Goal: Navigation & Orientation: Understand site structure

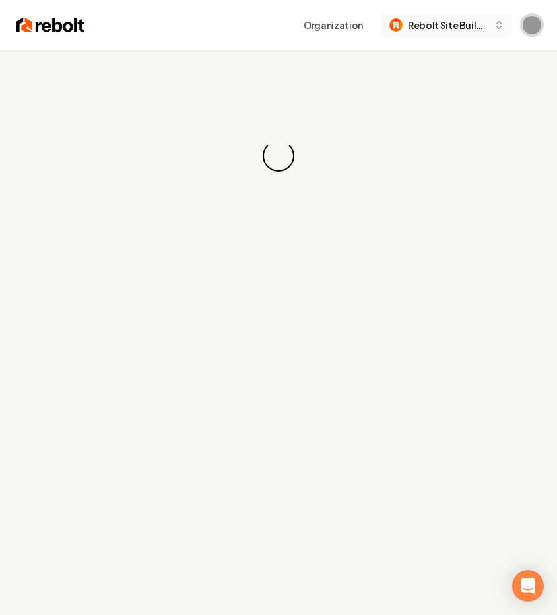
click at [534, 21] on img "Open user button" at bounding box center [532, 25] width 18 height 18
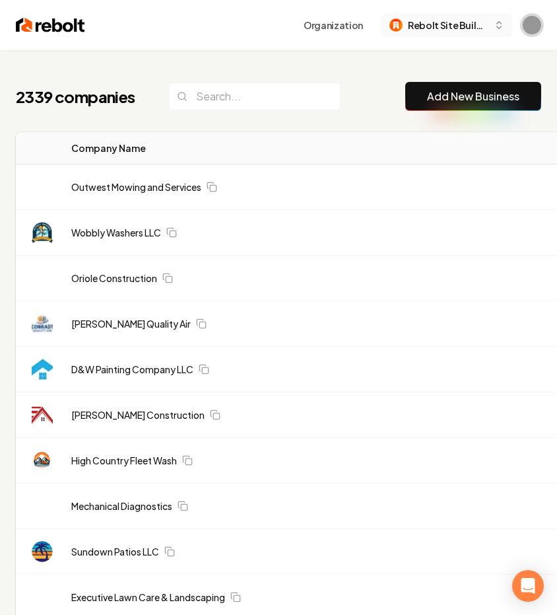
drag, startPoint x: 462, startPoint y: 23, endPoint x: 255, endPoint y: 68, distance: 211.5
click at [461, 23] on span "Rebolt Site Builder" at bounding box center [448, 25] width 81 height 14
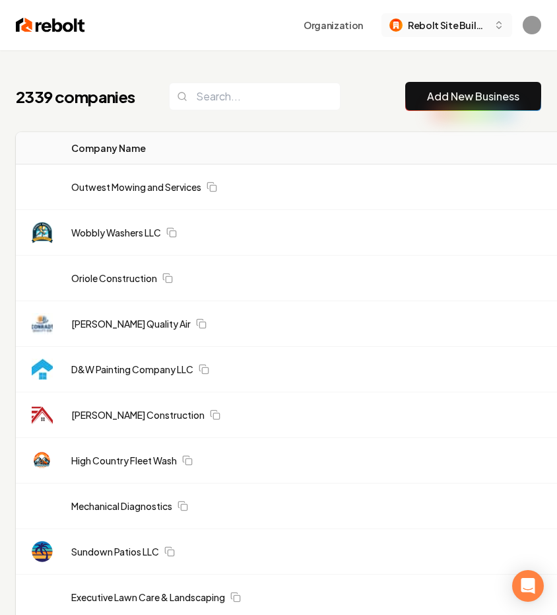
click at [441, 22] on span "Rebolt Site Builder" at bounding box center [448, 25] width 81 height 14
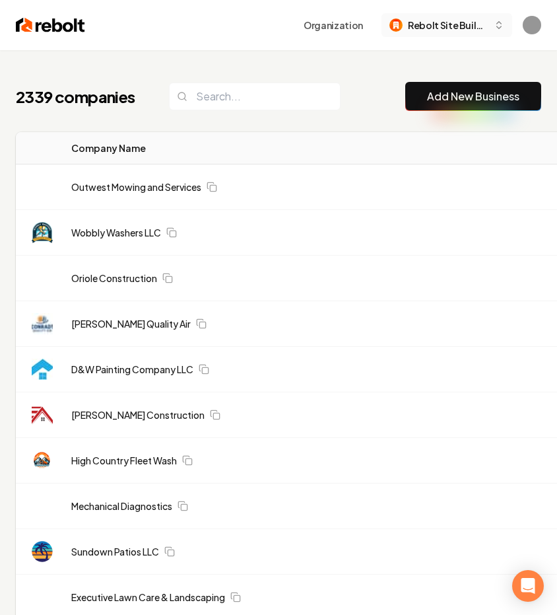
click at [437, 22] on span "Rebolt Site Builder" at bounding box center [448, 25] width 81 height 14
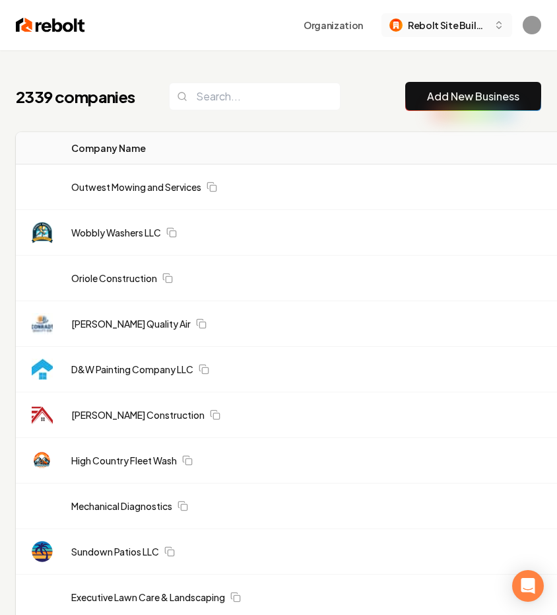
click at [442, 32] on button "Rebolt Site Builder" at bounding box center [447, 25] width 131 height 24
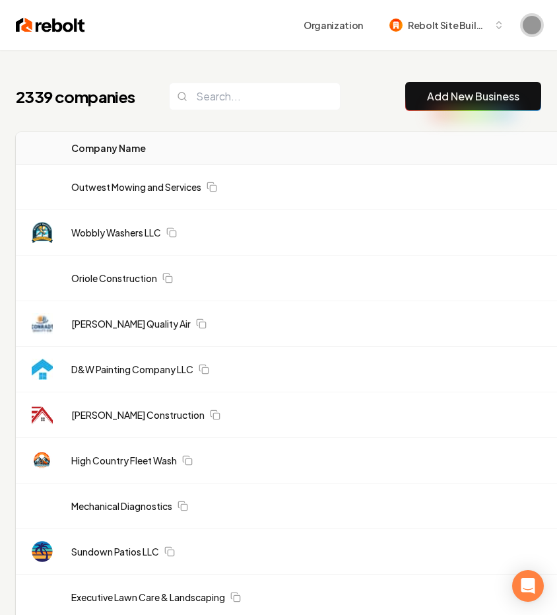
click at [535, 26] on img "Open user button" at bounding box center [532, 25] width 18 height 18
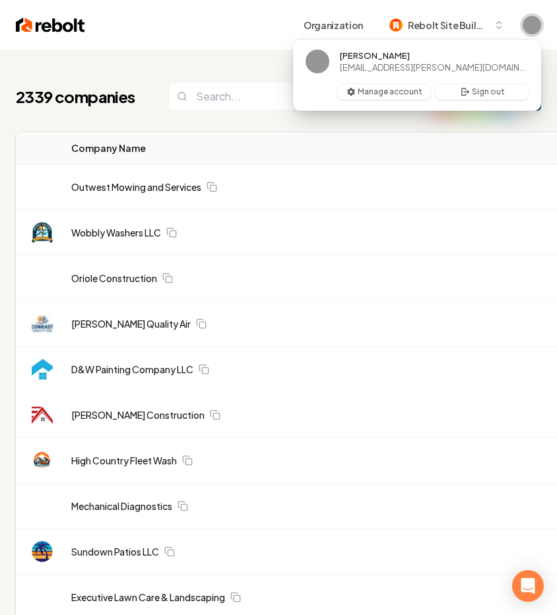
click at [531, 30] on img "Close user button" at bounding box center [532, 25] width 18 height 18
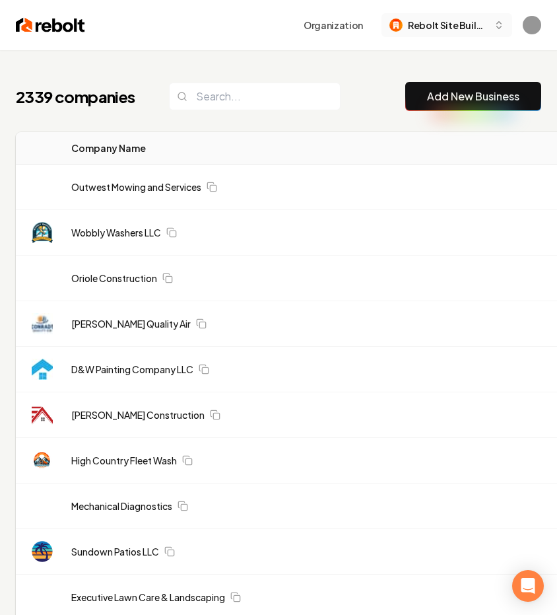
click at [454, 19] on span "Rebolt Site Builder" at bounding box center [448, 25] width 81 height 14
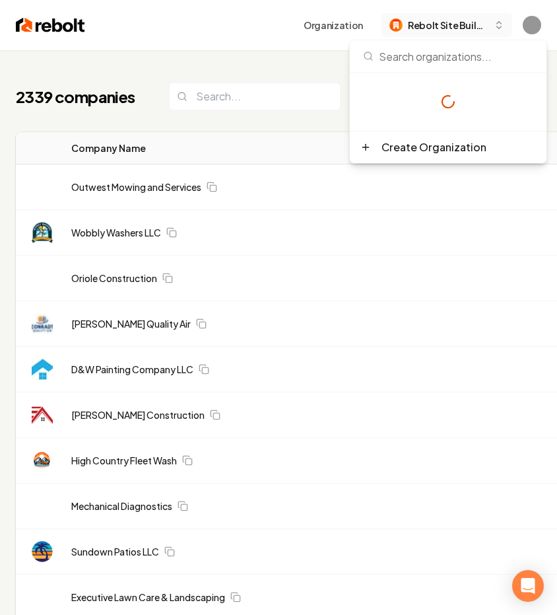
click at [454, 19] on span "Rebolt Site Builder" at bounding box center [448, 25] width 81 height 14
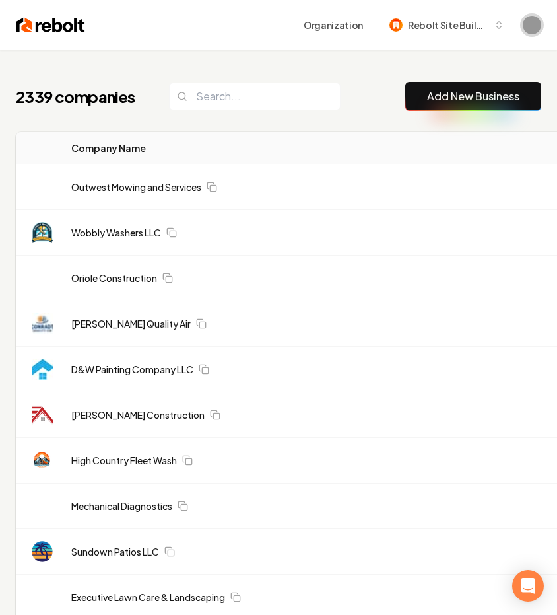
click at [529, 19] on img "Open user button" at bounding box center [532, 25] width 18 height 18
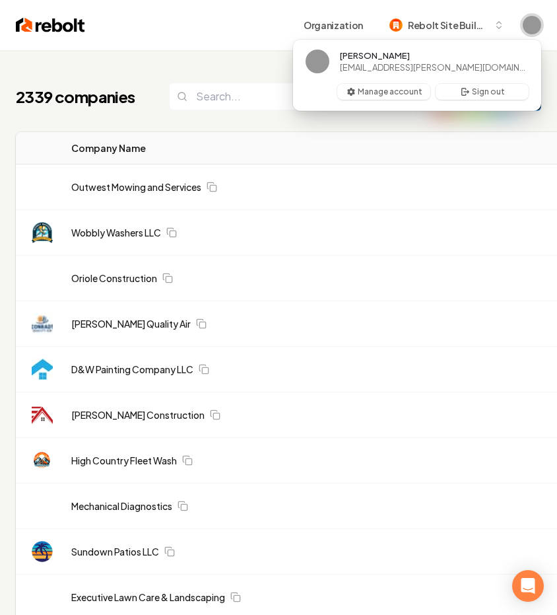
click at [534, 30] on img "Close user button" at bounding box center [532, 25] width 18 height 18
